Goal: Obtain resource: Download file/media

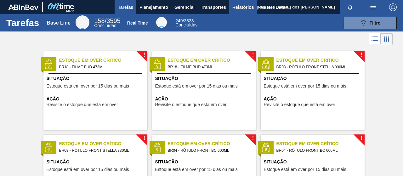
click at [250, 10] on span "Relatórios" at bounding box center [242, 7] width 21 height 8
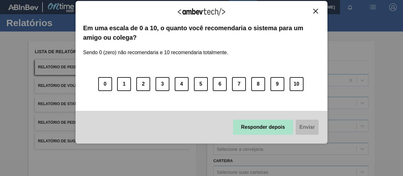
click at [279, 131] on button "Responder depois" at bounding box center [263, 127] width 60 height 15
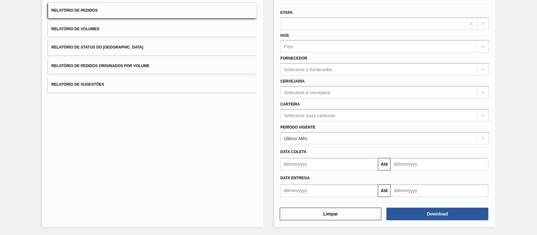
scroll to position [55, 0]
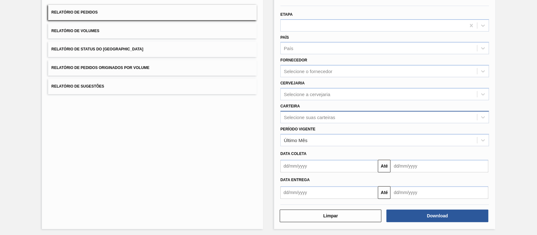
click at [317, 116] on div "Selecione suas carteiras" at bounding box center [309, 116] width 51 height 5
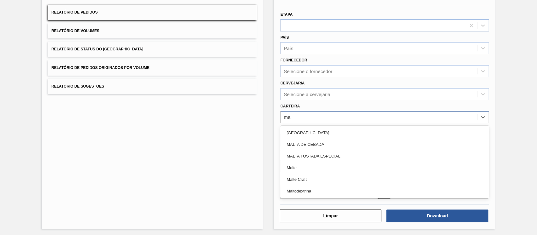
type input "malt"
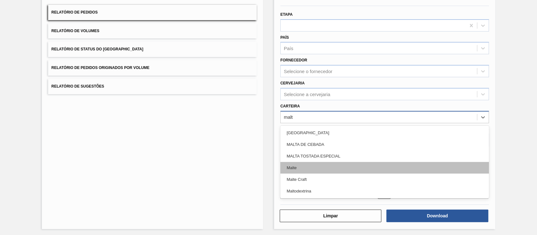
click at [308, 171] on div "Malte" at bounding box center [384, 168] width 209 height 12
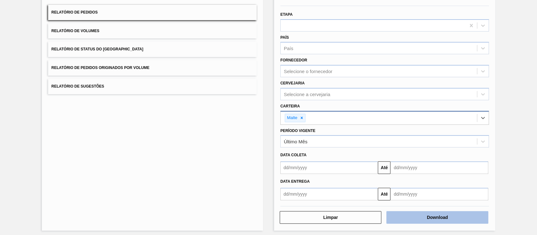
click at [403, 176] on button "Download" at bounding box center [438, 217] width 102 height 13
